Goal: Information Seeking & Learning: Understand process/instructions

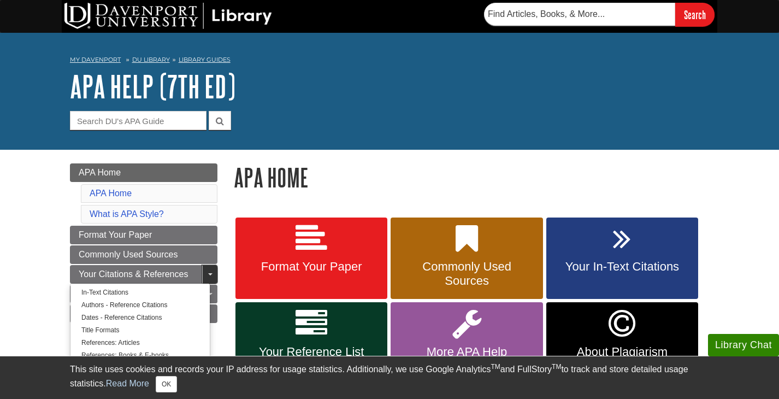
click at [211, 274] on span "Guide Page Menu" at bounding box center [210, 274] width 4 height 2
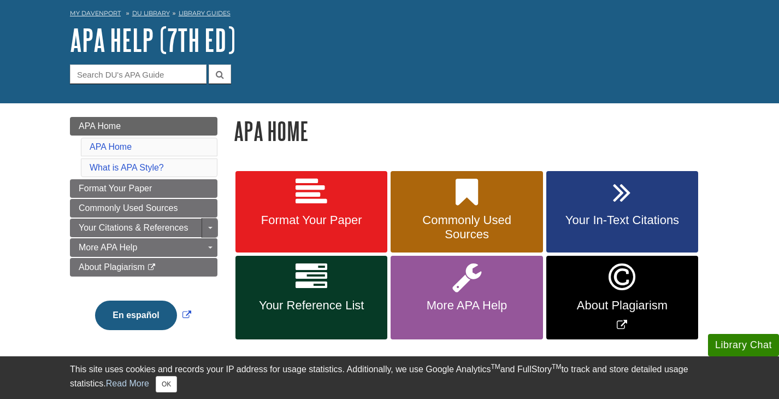
scroll to position [218, 0]
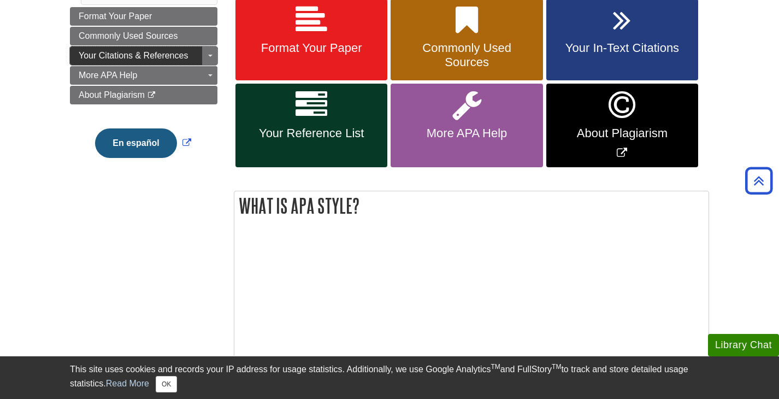
click at [153, 49] on link "Your Citations & References" at bounding box center [143, 55] width 147 height 19
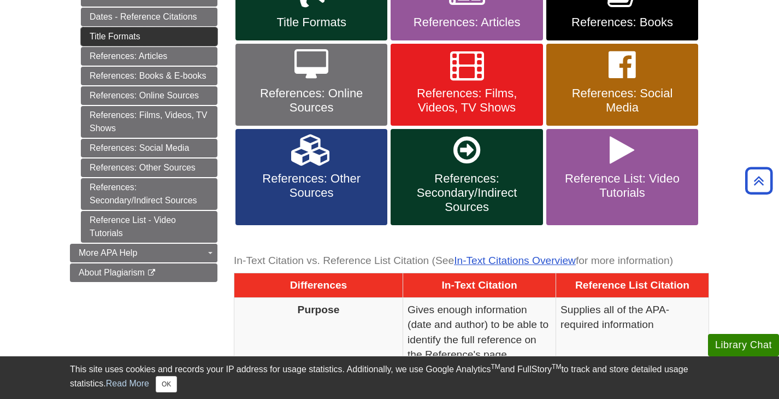
scroll to position [382, 0]
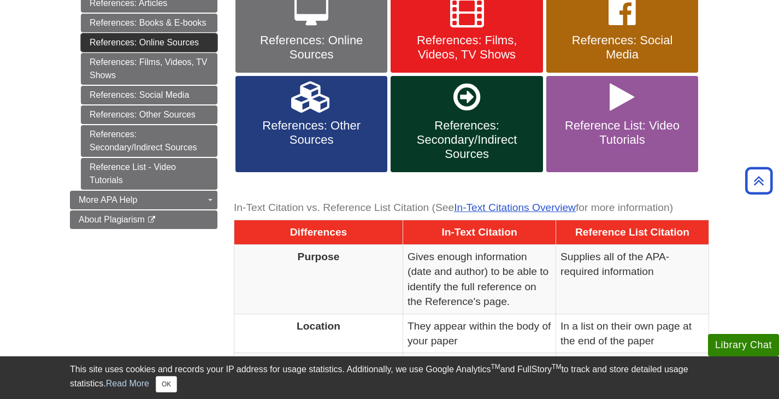
click at [163, 44] on link "References: Online Sources" at bounding box center [149, 42] width 136 height 19
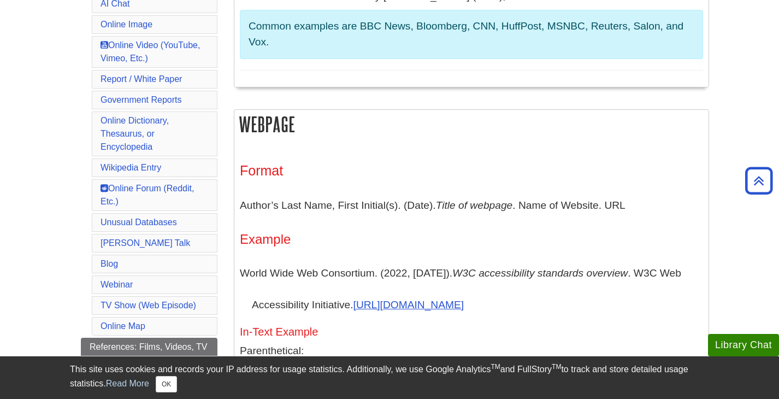
scroll to position [491, 0]
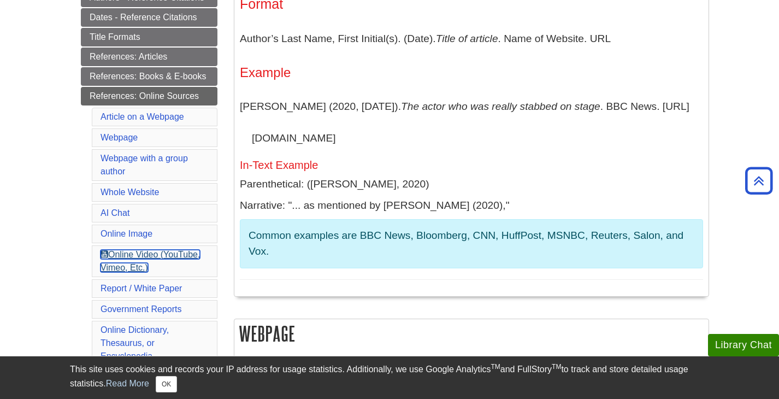
click at [134, 252] on link "Online Video (YouTube, Vimeo, Etc.)" at bounding box center [149, 260] width 99 height 22
